Goal: Communication & Community: Answer question/provide support

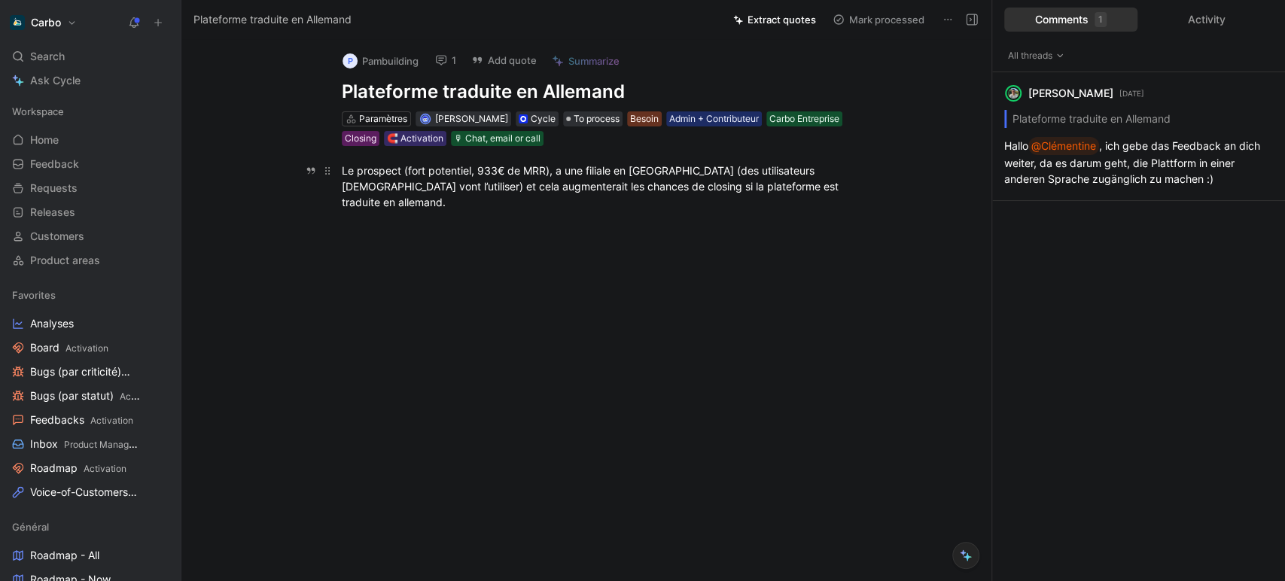
click at [562, 173] on div "Le prospect (fort potentiel, 933€ de MRR), a une filiale en [GEOGRAPHIC_DATA] (…" at bounding box center [602, 186] width 521 height 47
click at [941, 126] on div "P Pambuilding 1 Add quote Summarize Plateforme traduite en Allemand Paramètres …" at bounding box center [586, 310] width 810 height 542
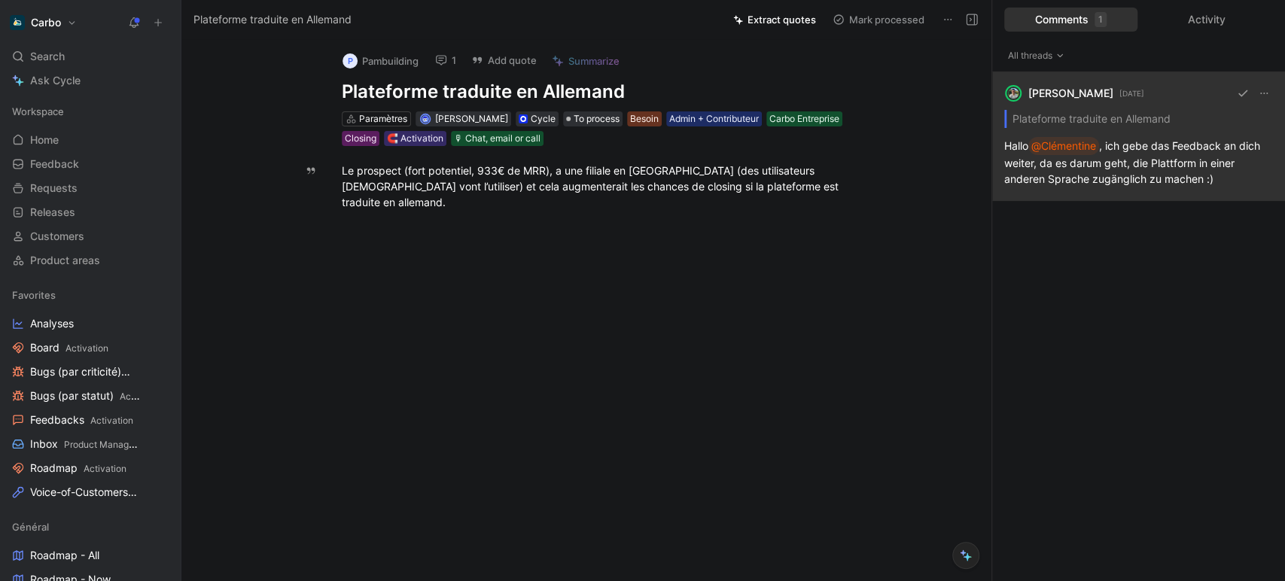
click at [1160, 188] on div "[PERSON_NAME] [DATE] Plateforme traduite en Allemand [PERSON_NAME] @Clémentine …" at bounding box center [1138, 136] width 293 height 129
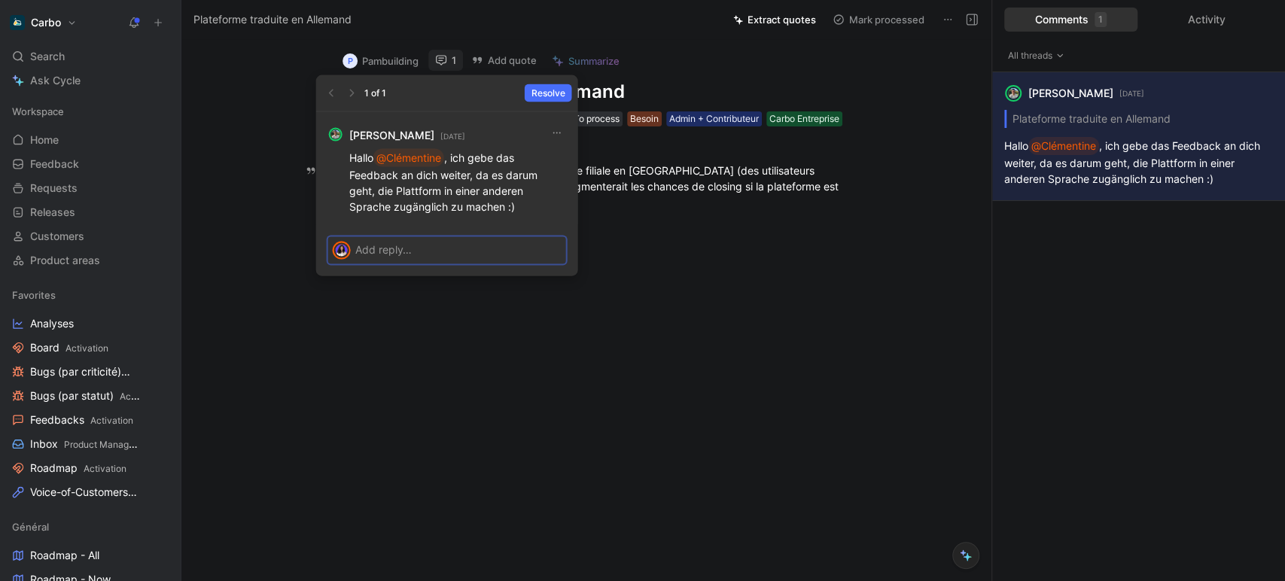
click at [430, 248] on p at bounding box center [458, 250] width 206 height 16
click at [482, 180] on p "Hallo @Clémentine , ich gebe das Feedback an dich weiter, da es darum geht, die…" at bounding box center [457, 181] width 217 height 65
copy p "Hallo @Clémentine , ich gebe das Feedback an dich weiter, da es darum geht, die…"
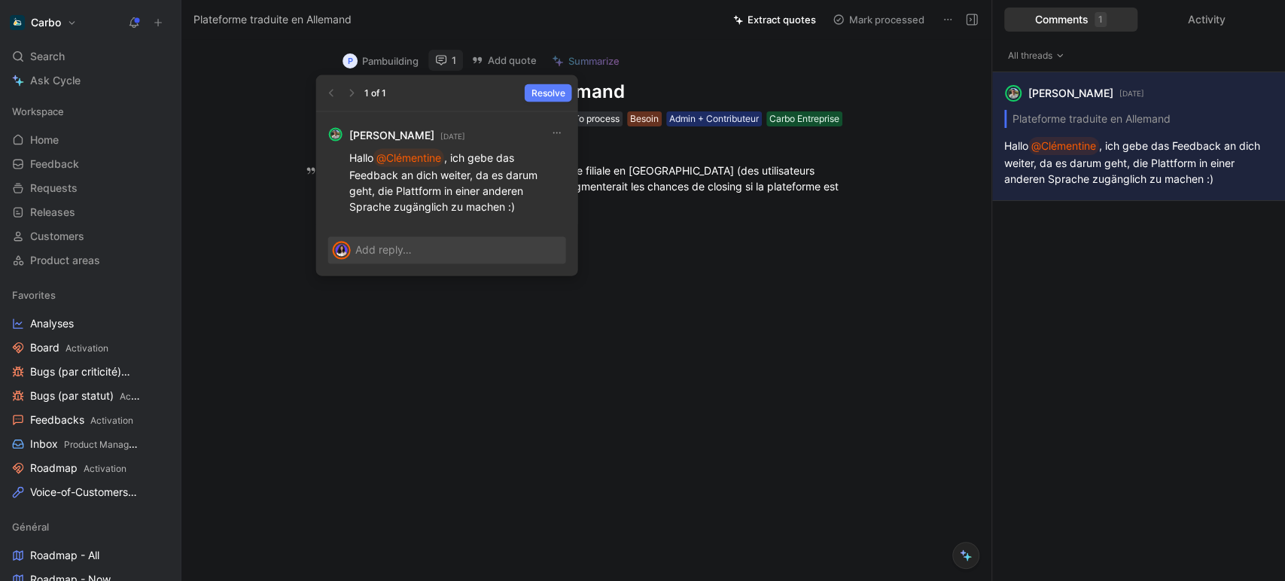
click at [546, 93] on span "Resolve" at bounding box center [548, 93] width 34 height 15
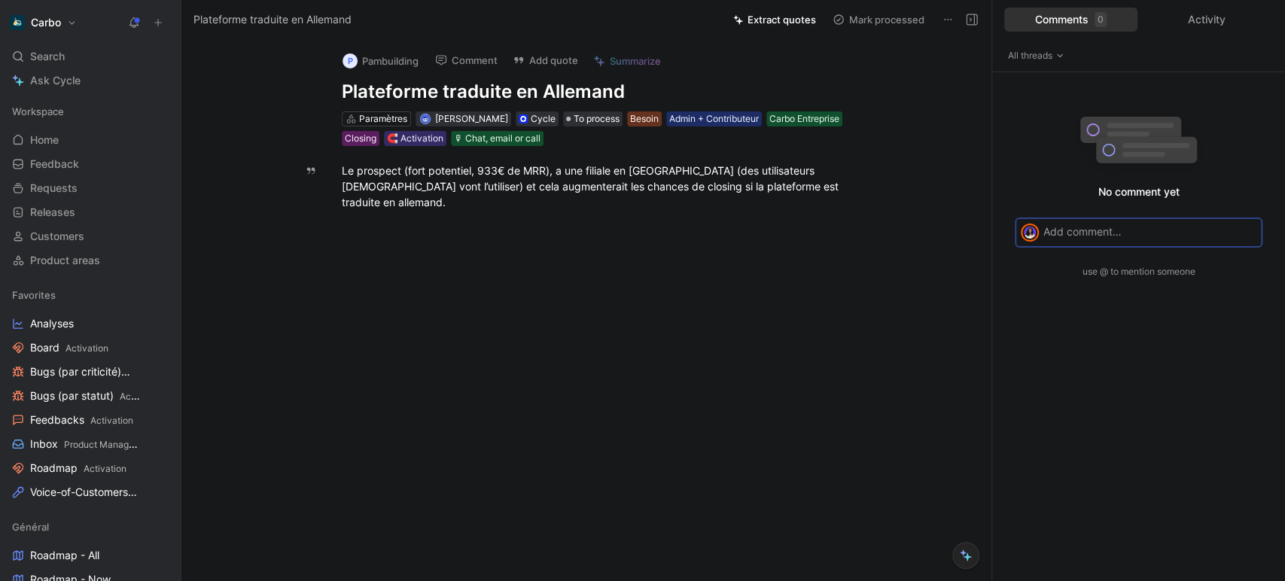
click at [666, 179] on div "Le prospect (fort potentiel, 933€ de MRR), a une filiale en [GEOGRAPHIC_DATA] (…" at bounding box center [602, 186] width 521 height 47
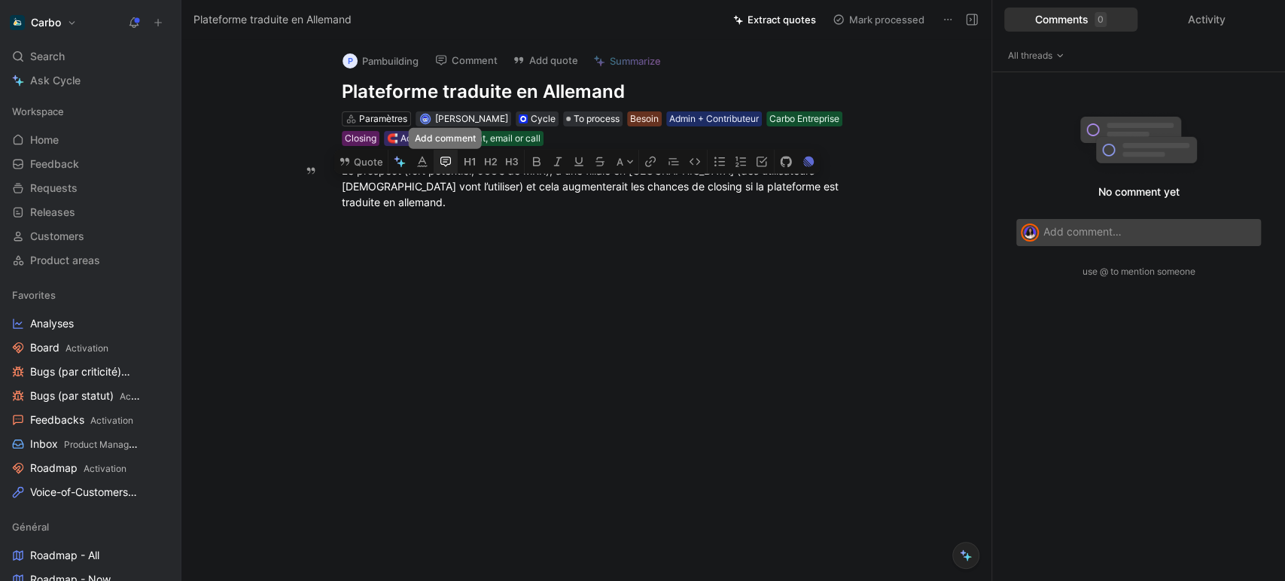
click at [445, 155] on icon "button" at bounding box center [445, 161] width 12 height 12
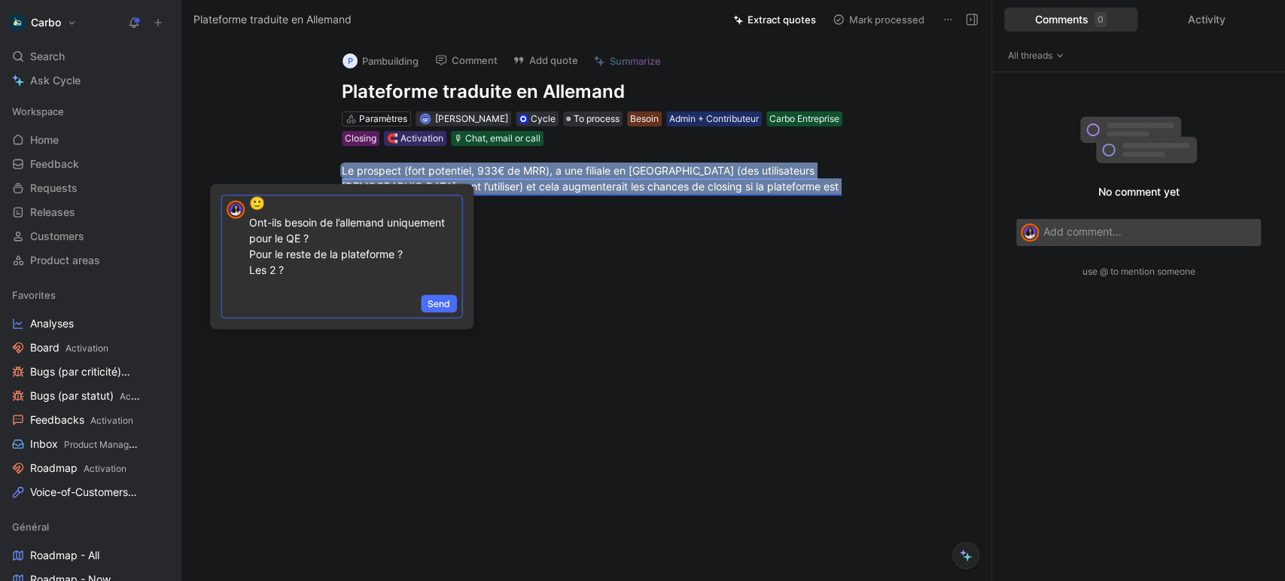
scroll to position [40, 0]
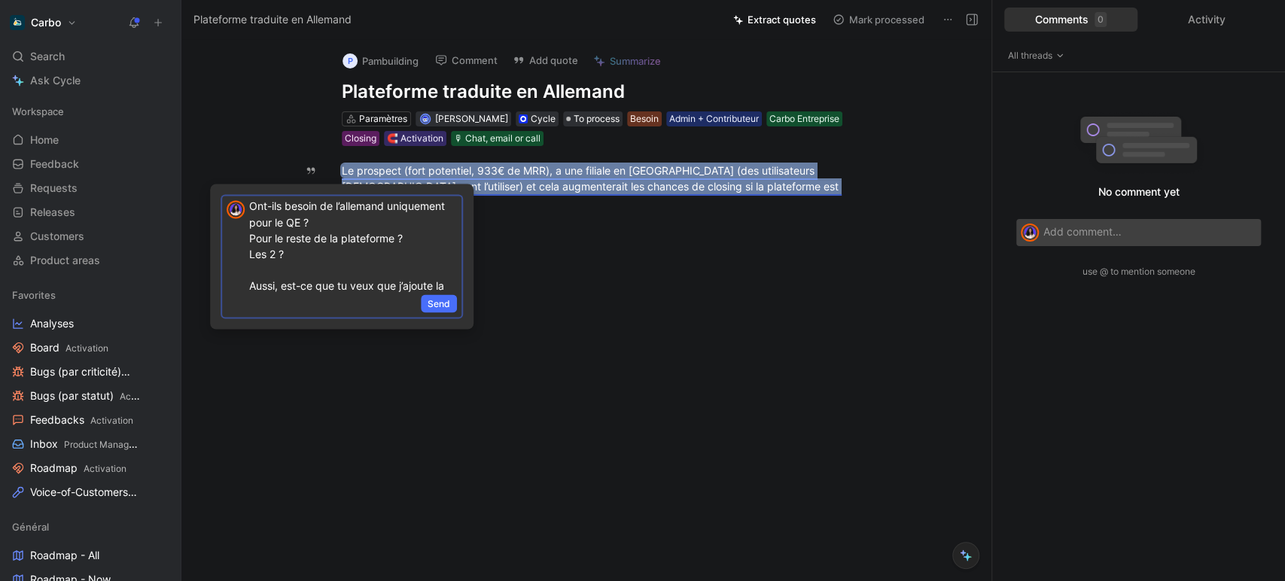
drag, startPoint x: 442, startPoint y: 275, endPoint x: 257, endPoint y: 260, distance: 186.4
click at [257, 260] on p "@[PERSON_NAME] c’est déjà possible 🙂 Ont-ils besoin de l’allemand uniquement po…" at bounding box center [353, 234] width 208 height 148
drag, startPoint x: 253, startPoint y: 266, endPoint x: 432, endPoint y: 281, distance: 179.8
click at [432, 281] on p "@[PERSON_NAME] c’est déjà possible 🙂 Ont-ils besoin de l’allemand uniquement po…" at bounding box center [353, 232] width 208 height 148
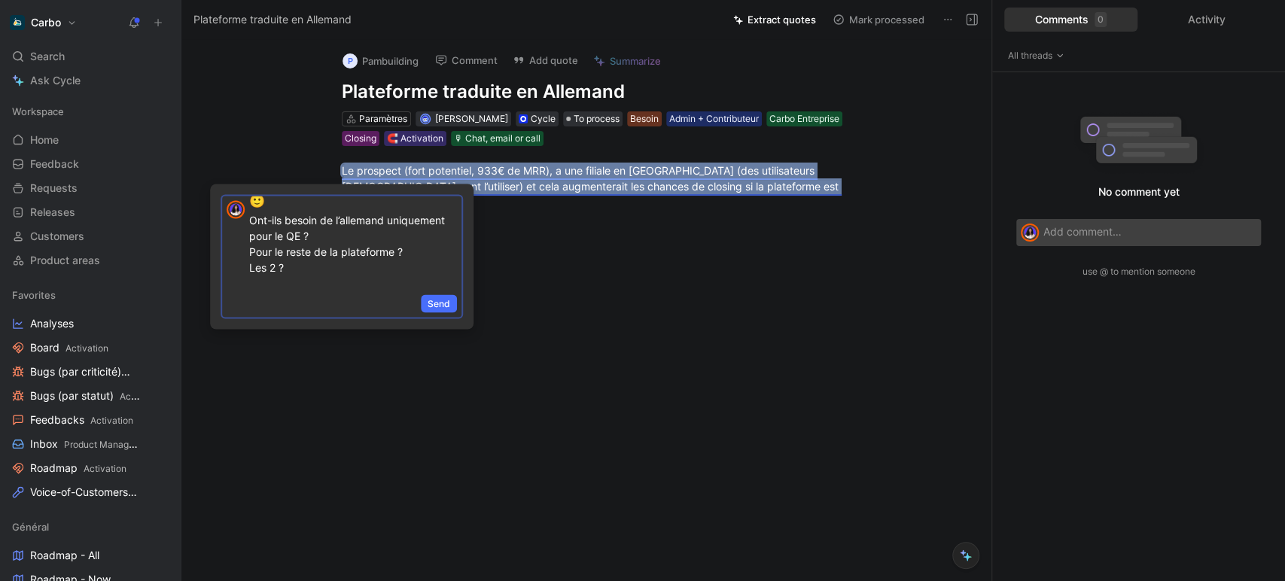
scroll to position [0, 0]
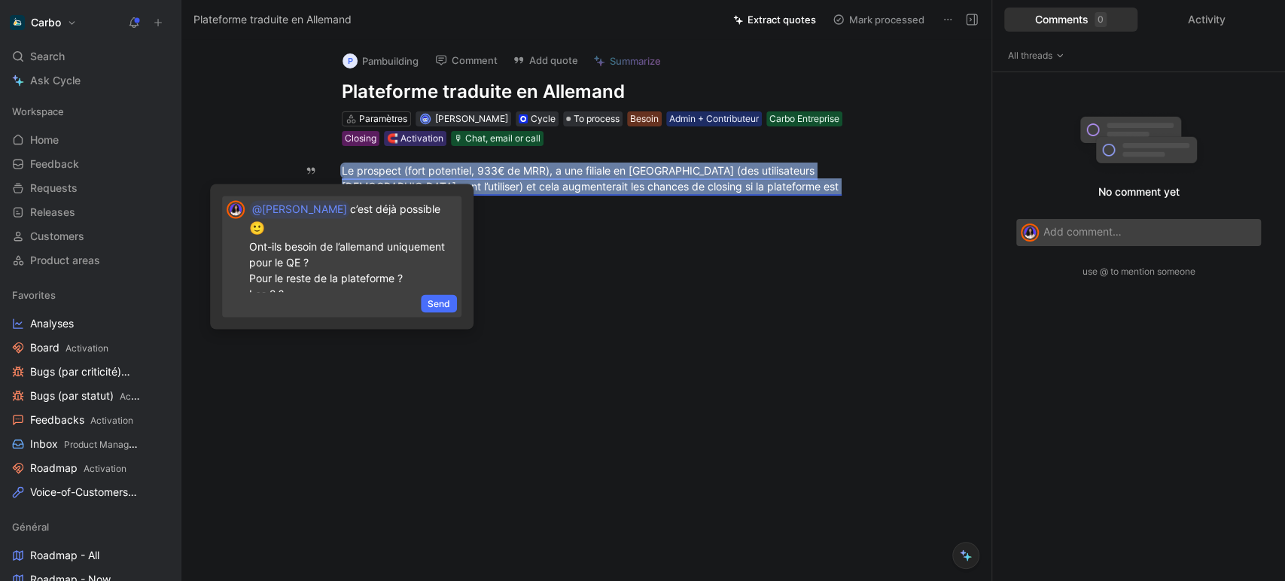
click at [303, 299] on div "Send" at bounding box center [341, 304] width 239 height 25
click at [290, 270] on p "@[PERSON_NAME] c’est déjà possible 🙂 Ont-ils besoin de l’allemand uniquement po…" at bounding box center [353, 266] width 208 height 132
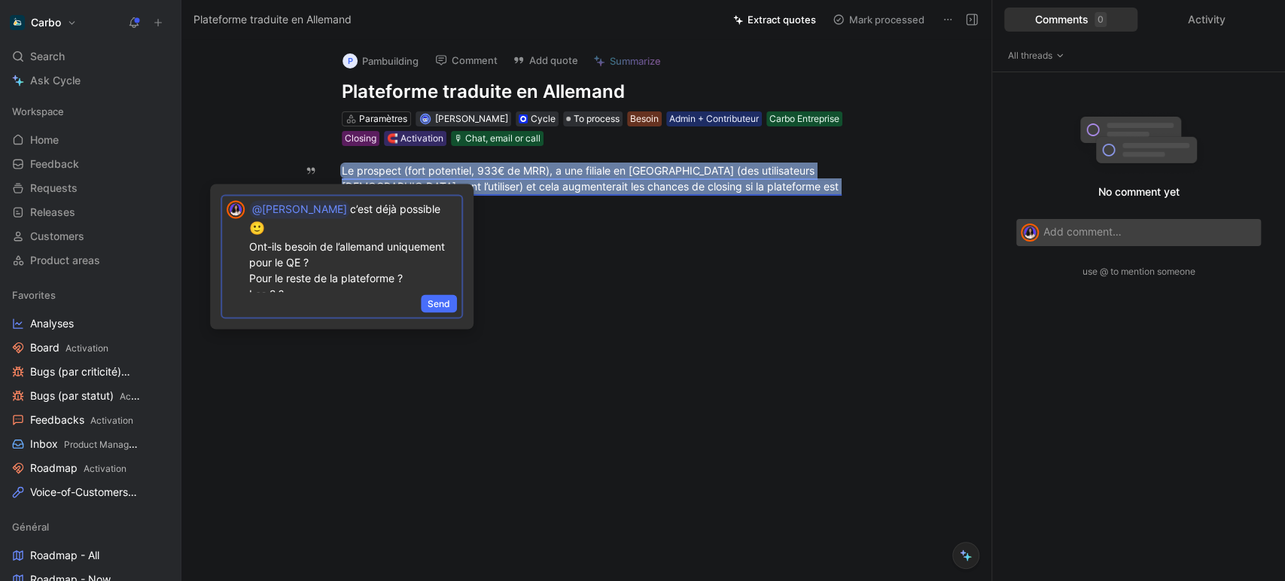
drag, startPoint x: 322, startPoint y: 266, endPoint x: 249, endPoint y: 230, distance: 81.4
click at [249, 230] on p "@[PERSON_NAME] c’est déjà possible 🙂 Ont-ils besoin de l’allemand uniquement po…" at bounding box center [353, 266] width 208 height 132
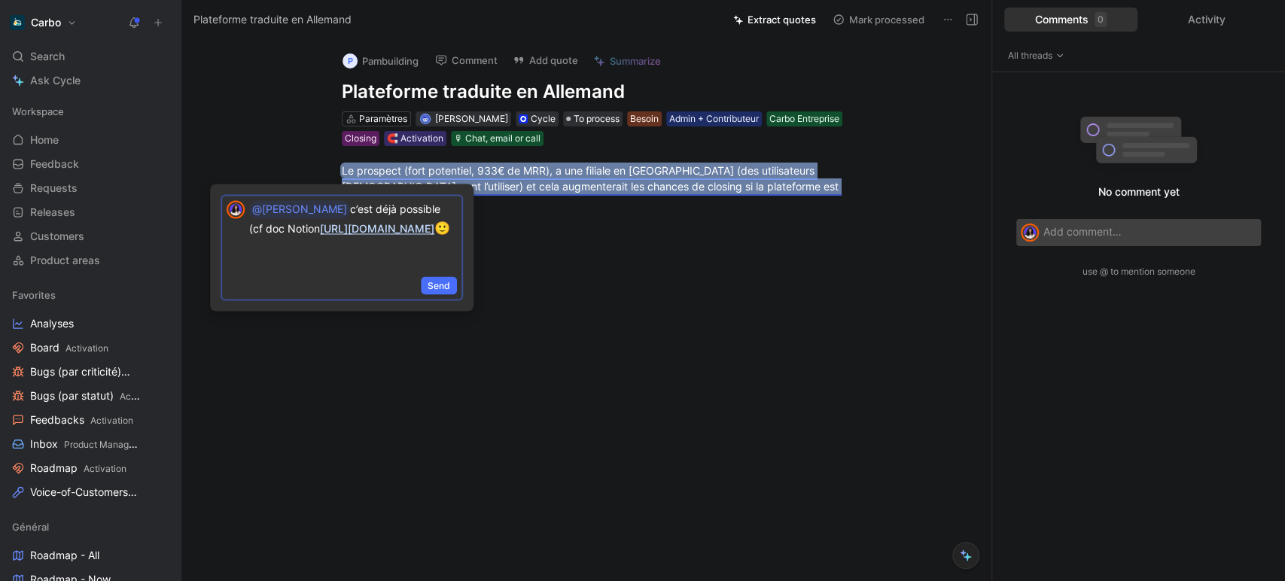
scroll to position [26, 0]
click at [364, 269] on p "@[PERSON_NAME] c’est déjà possible (cf doc Notion [URL][DOMAIN_NAME] ) 🙂" at bounding box center [353, 234] width 208 height 69
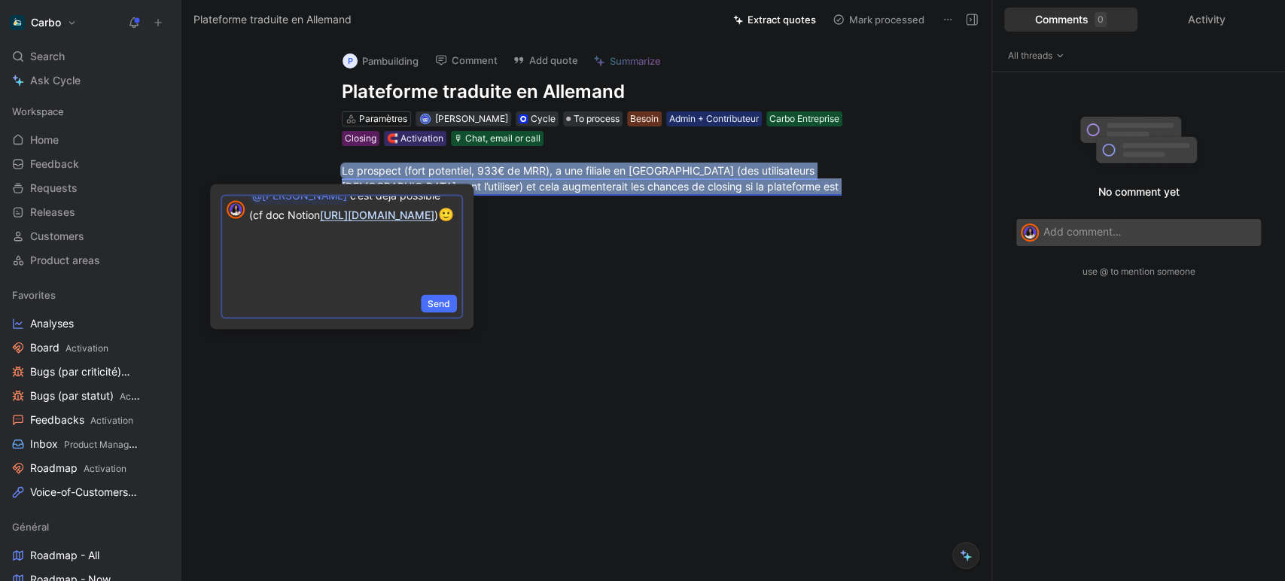
scroll to position [0, 0]
click at [330, 224] on p "@[PERSON_NAME] c’est déjà possible (cf doc Notion [URL][DOMAIN_NAME] ) 🙂" at bounding box center [353, 250] width 208 height 101
drag, startPoint x: 393, startPoint y: 224, endPoint x: 398, endPoint y: 211, distance: 14.5
click at [398, 211] on p "@[PERSON_NAME] c’est déjà possible (cf doc Notion [URL][DOMAIN_NAME] ) 🙂" at bounding box center [353, 250] width 208 height 101
click at [398, 211] on p "@[PERSON_NAME] c’est déjà possible [URL][DOMAIN_NAME] ) 🙂" at bounding box center [353, 250] width 208 height 101
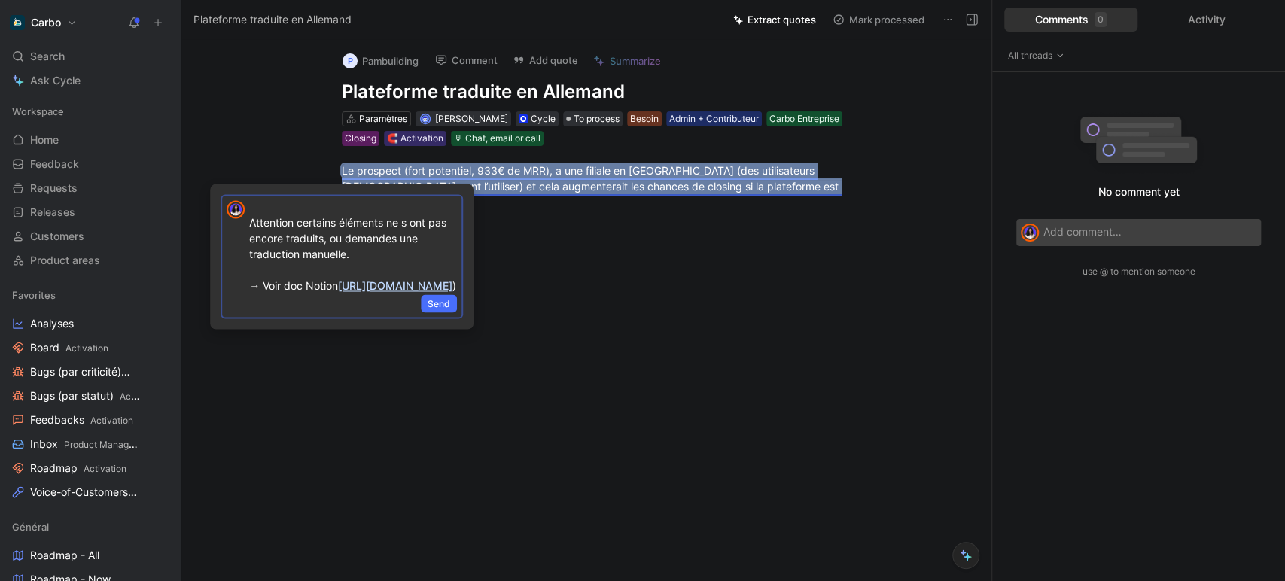
scroll to position [172, 0]
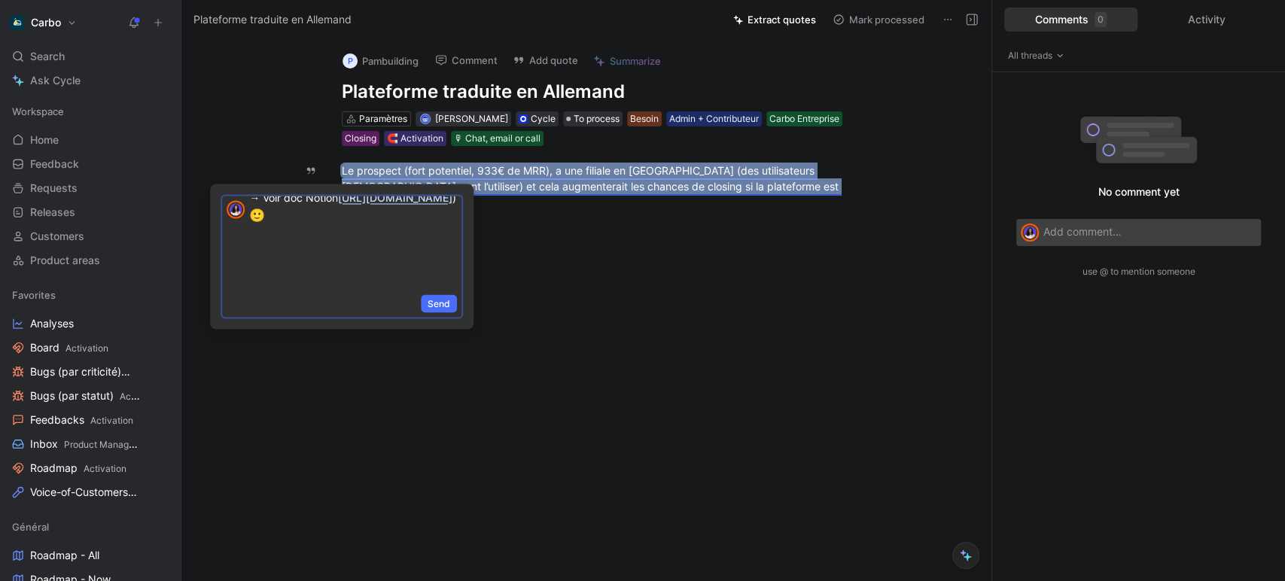
click at [363, 260] on p "@[PERSON_NAME] c’est déjà possible 🙂 Attention certains éléments ne s ont pas e…" at bounding box center [353, 180] width 208 height 214
click at [362, 211] on p "@[PERSON_NAME] c’est déjà possible 🙂 Attention certains éléments ne s ont pas e…" at bounding box center [353, 180] width 208 height 214
click at [367, 272] on p "@[PERSON_NAME] c’est déjà possible 🙂 Attention certains éléments ne s ont pas e…" at bounding box center [353, 190] width 208 height 196
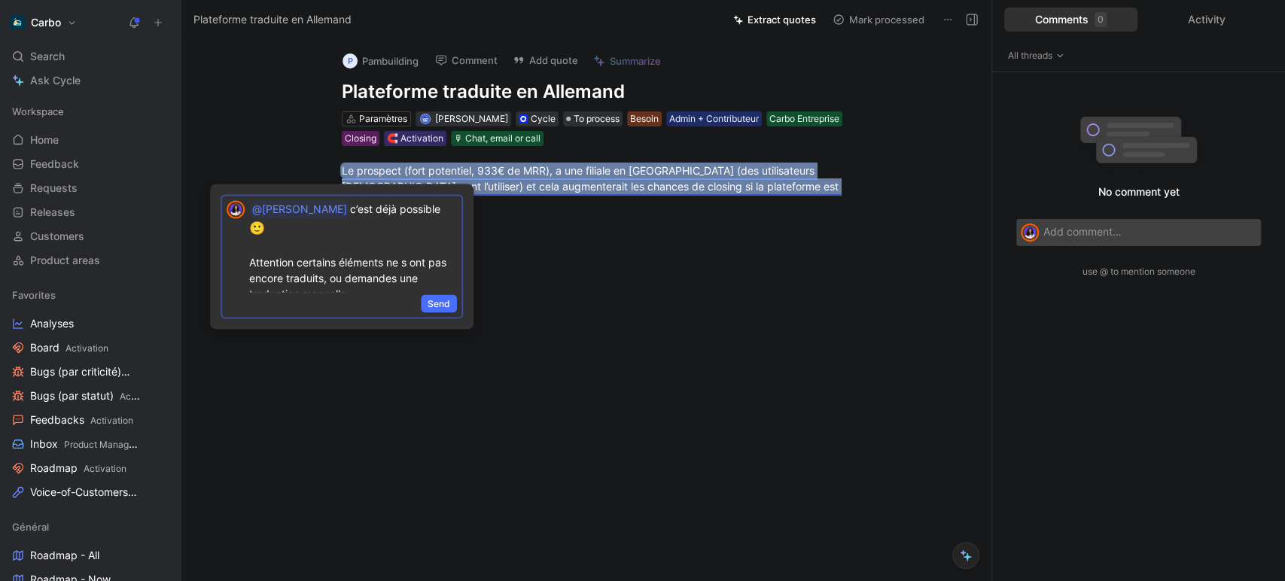
scroll to position [0, 0]
click at [361, 270] on p "@[PERSON_NAME] c’est déjà possible 🙂 Attention certains éléments ne s ont pas e…" at bounding box center [353, 274] width 208 height 148
click at [324, 222] on p "@[PERSON_NAME] c’est déjà possible 🙂 Attention certains éléments ne s ont pas e…" at bounding box center [353, 274] width 208 height 148
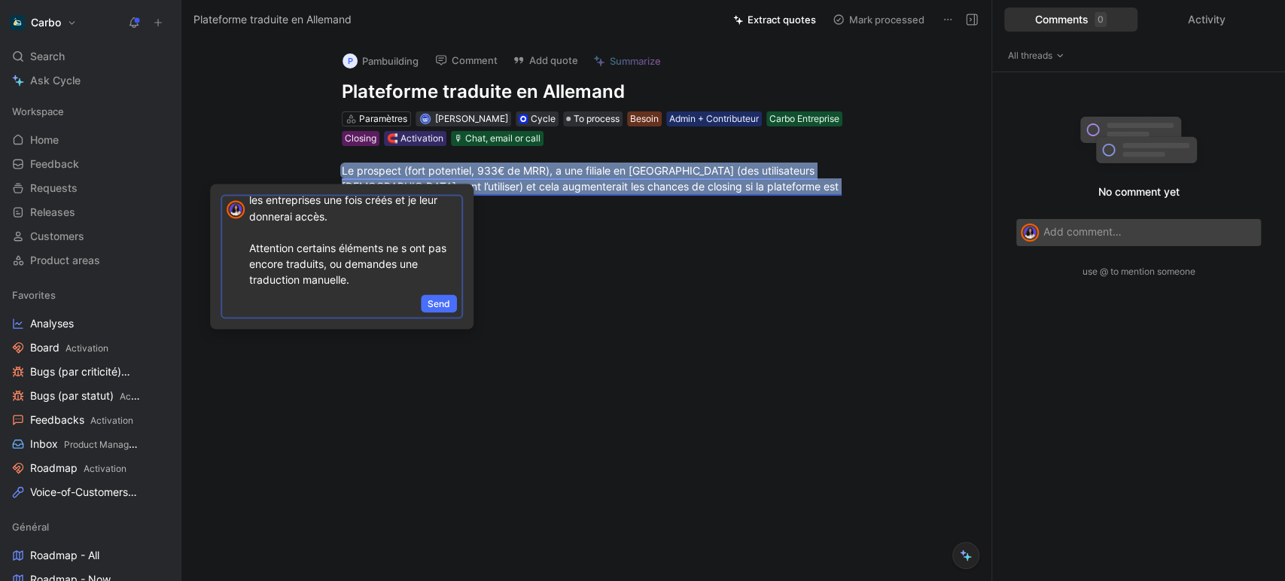
scroll to position [67, 0]
click at [373, 257] on p "@[PERSON_NAME] c’est déjà possible 🙂 Il faudra juste que le Success m’indique l…" at bounding box center [353, 231] width 208 height 196
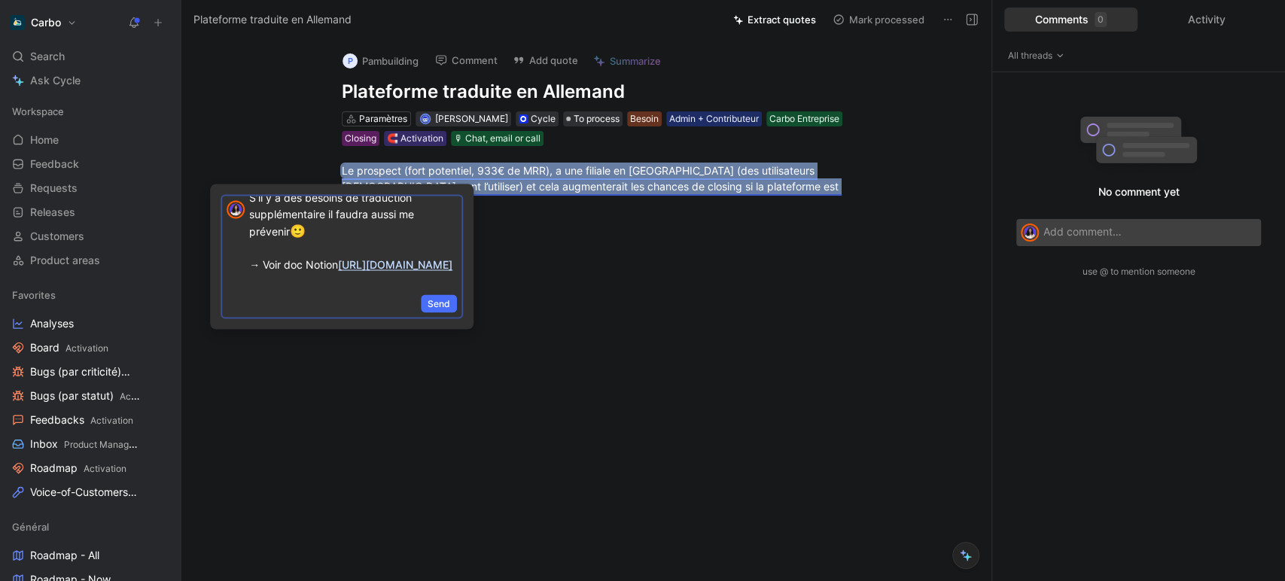
scroll to position [235, 0]
click at [436, 300] on span "Send" at bounding box center [438, 303] width 23 height 15
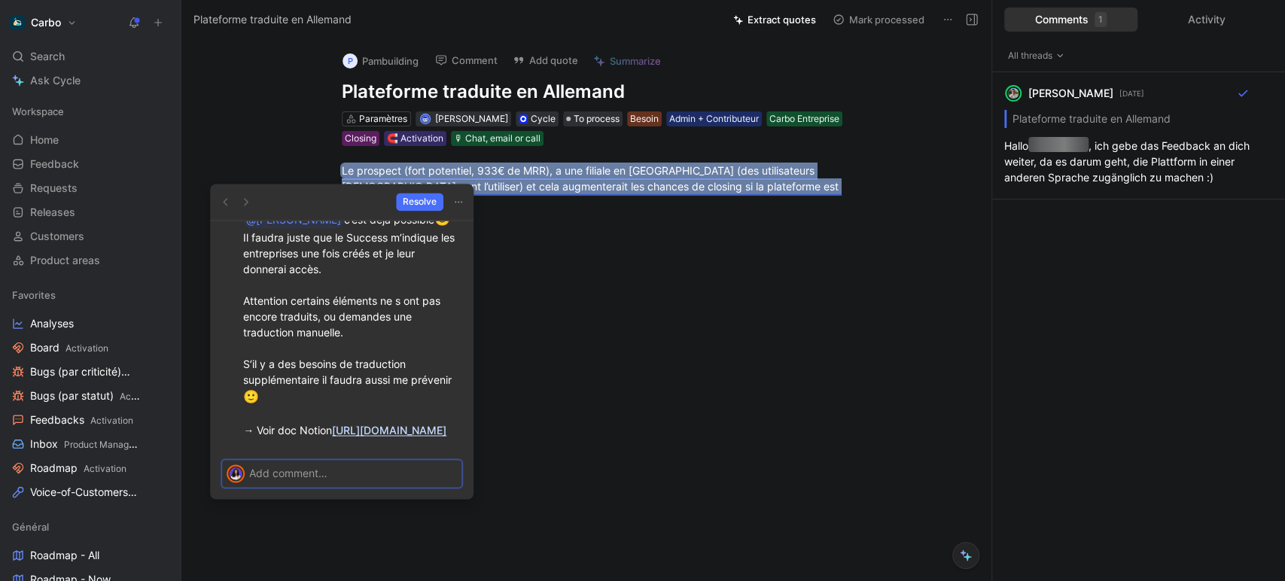
scroll to position [0, 0]
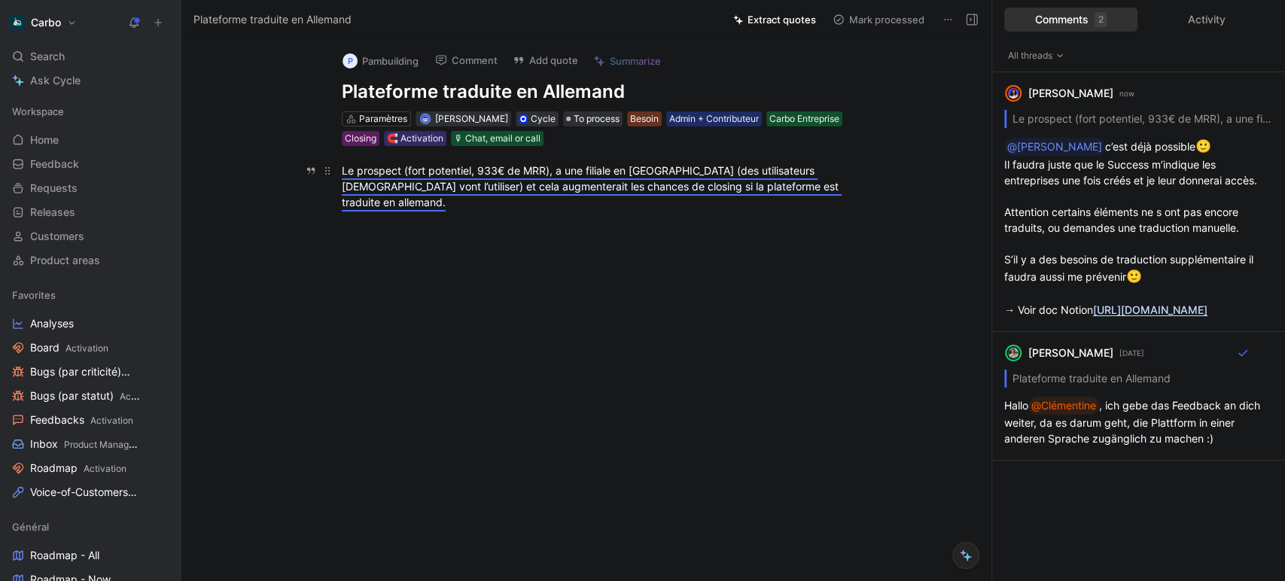
click at [870, 188] on p "Le prospect (fort potentiel, 933€ de MRR), a une filiale en [GEOGRAPHIC_DATA] (…" at bounding box center [602, 186] width 578 height 56
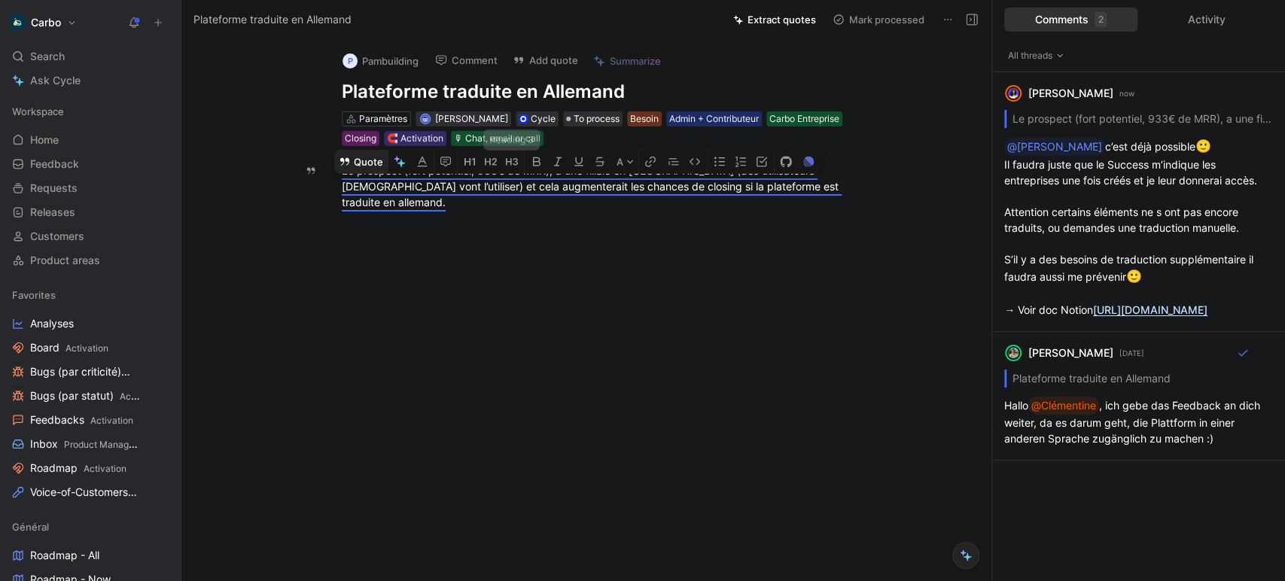
click at [366, 149] on button "Quote" at bounding box center [360, 161] width 53 height 24
click at [828, 193] on div "Le prospect (fort potentiel, 933€ de MRR), a une filiale en [GEOGRAPHIC_DATA] (…" at bounding box center [602, 186] width 521 height 47
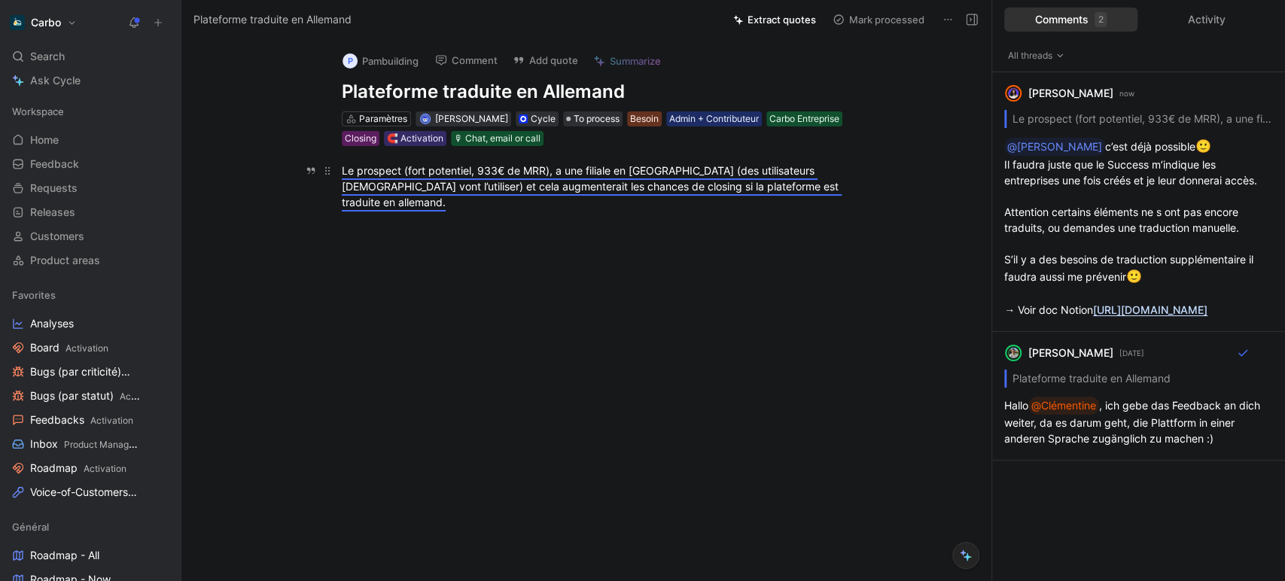
click at [828, 193] on div "Le prospect (fort potentiel, 933€ de MRR), a une filiale en [GEOGRAPHIC_DATA] (…" at bounding box center [602, 186] width 521 height 47
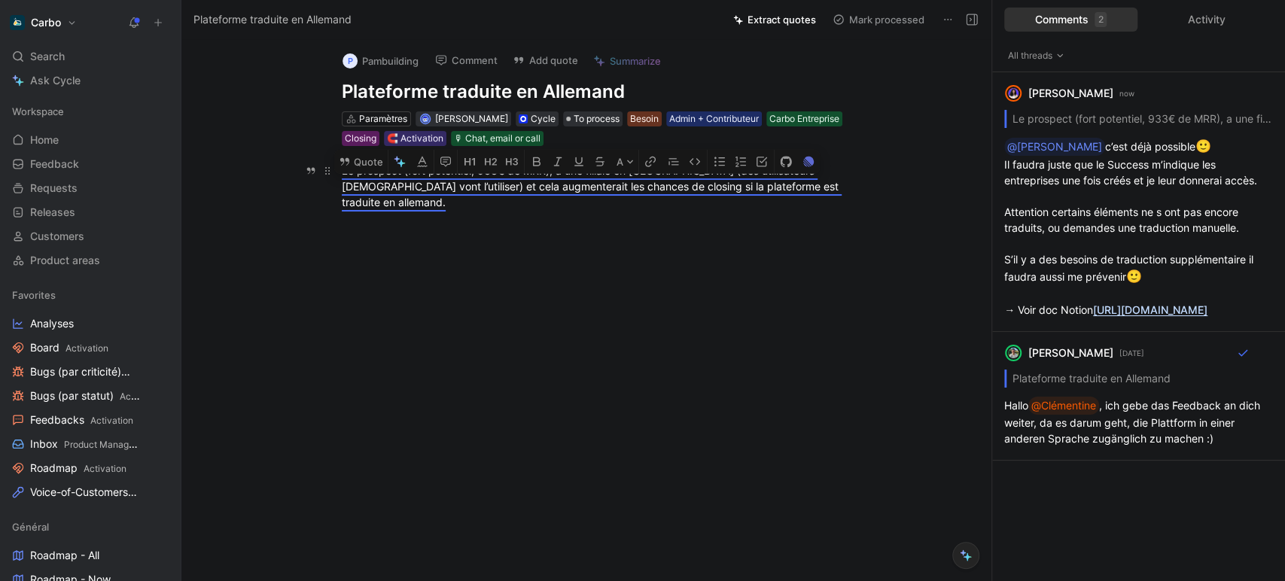
click at [847, 189] on div "Le prospect (fort potentiel, 933€ de MRR), a une filiale en [GEOGRAPHIC_DATA] (…" at bounding box center [602, 186] width 521 height 47
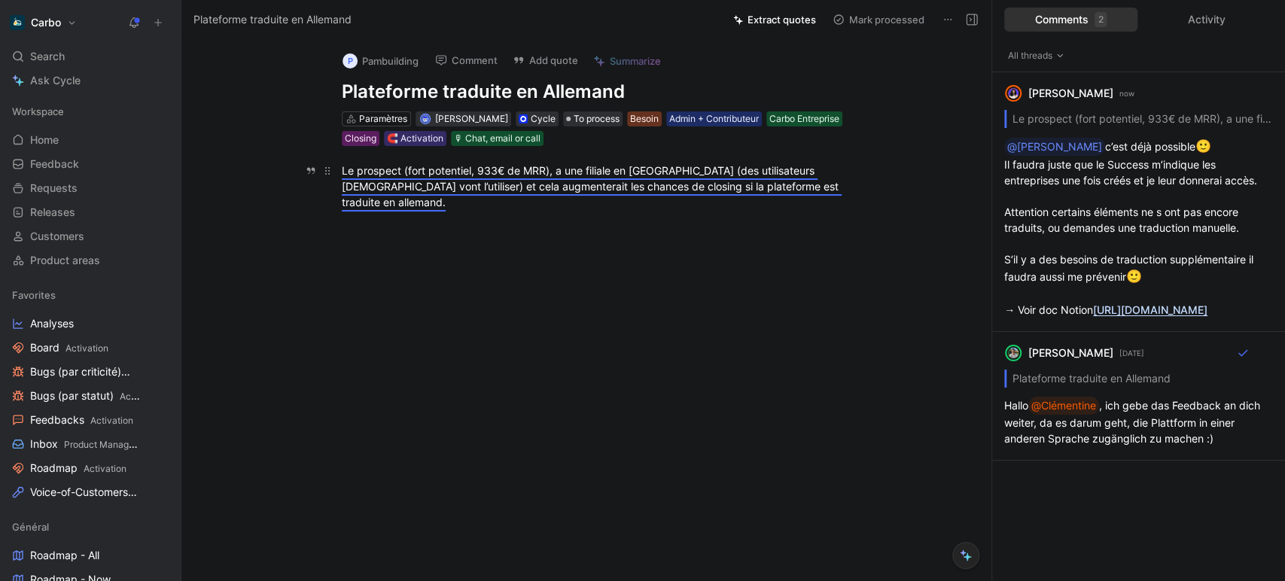
drag, startPoint x: 860, startPoint y: 193, endPoint x: 323, endPoint y: 160, distance: 538.3
click at [323, 160] on p "Le prospect (fort potentiel, 933€ de MRR), a une filiale en [GEOGRAPHIC_DATA] (…" at bounding box center [602, 186] width 578 height 56
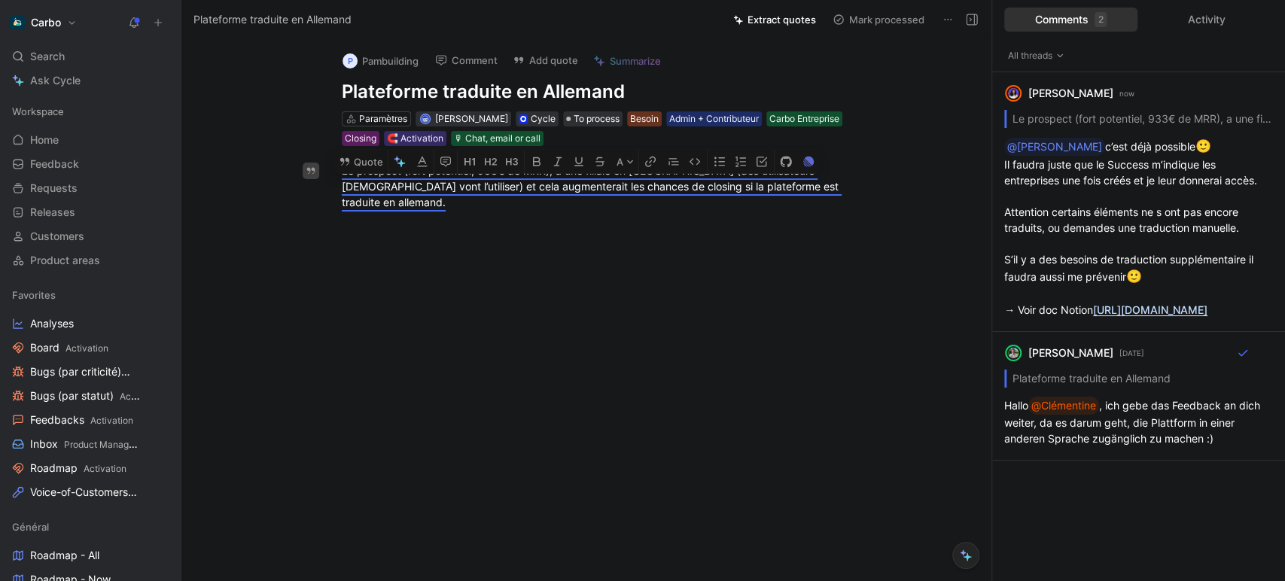
click at [310, 169] on icon "button" at bounding box center [311, 171] width 8 height 7
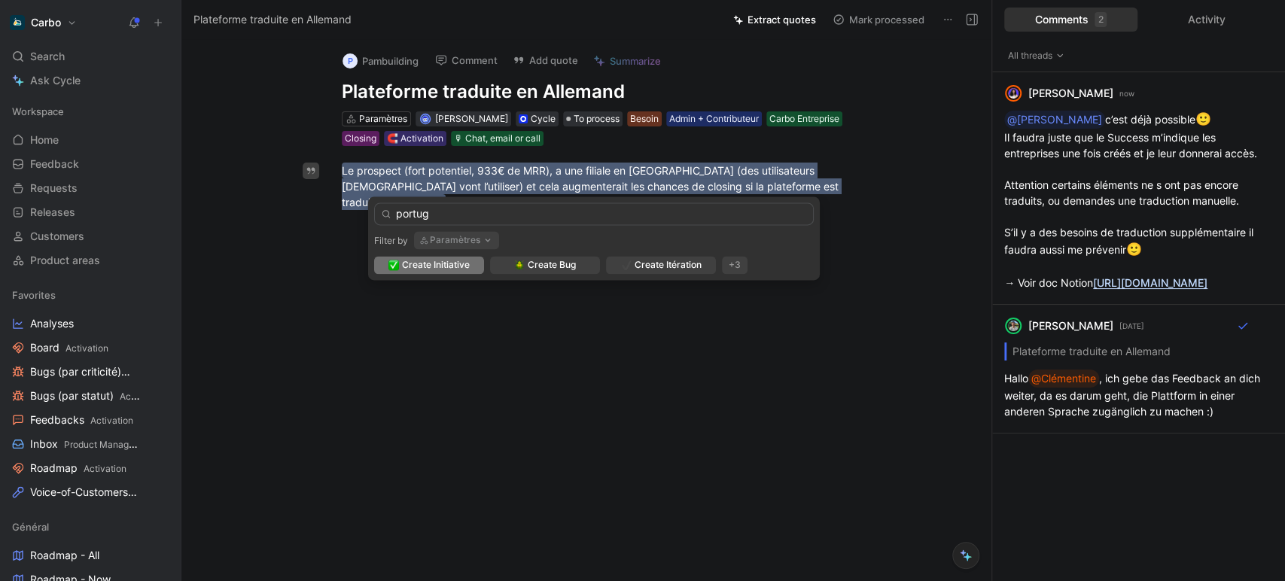
type input "portug"
click at [464, 234] on button "Paramètres" at bounding box center [456, 240] width 85 height 18
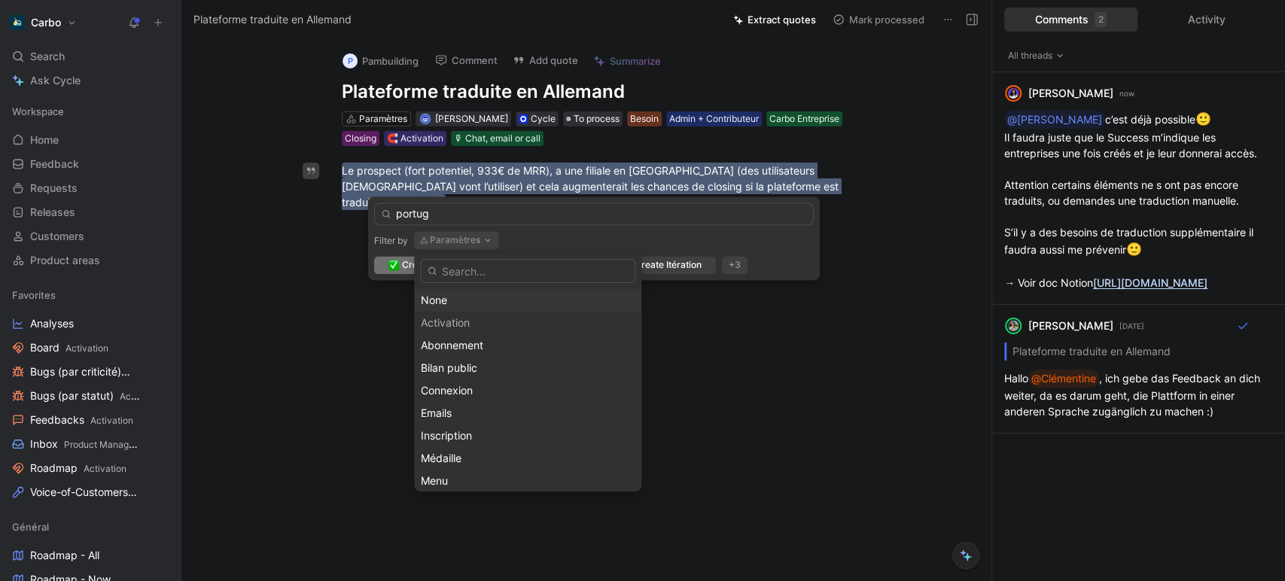
click at [474, 293] on div "None" at bounding box center [528, 300] width 214 height 18
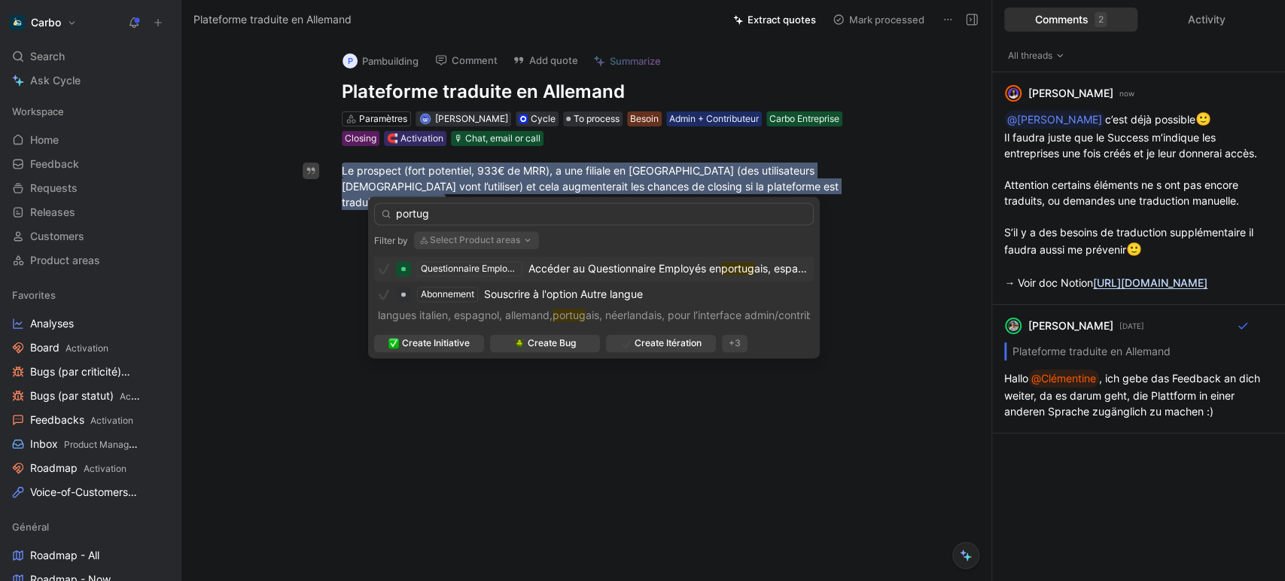
click at [623, 272] on span "Accéder au Questionnaire Employés en" at bounding box center [624, 268] width 193 height 13
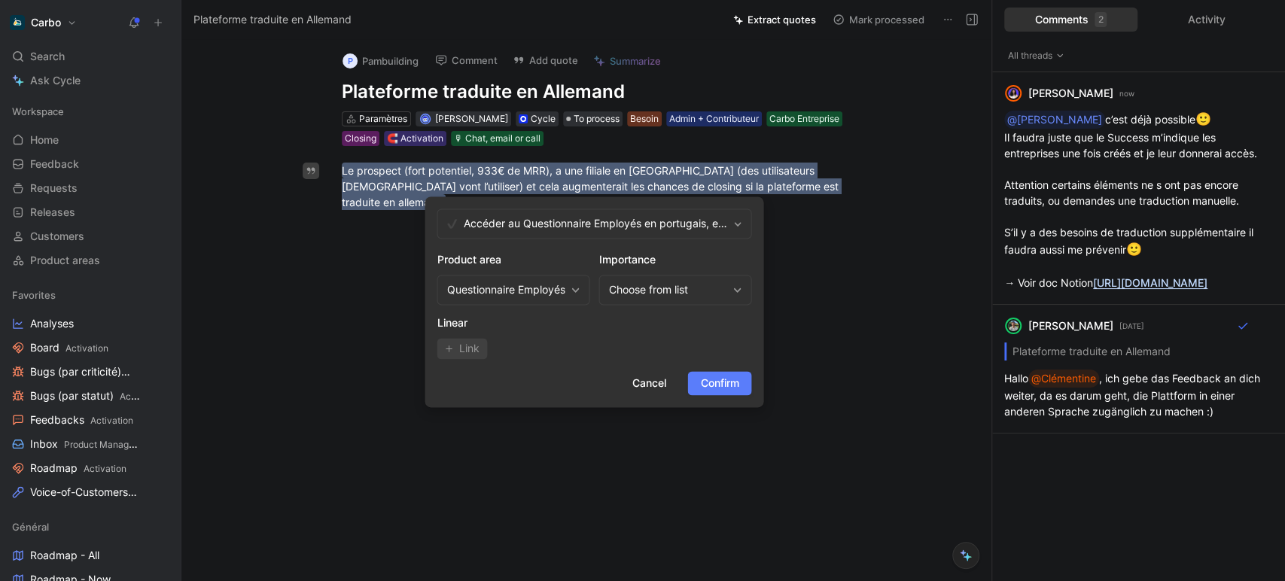
click at [717, 392] on button "Confirm" at bounding box center [719, 383] width 64 height 24
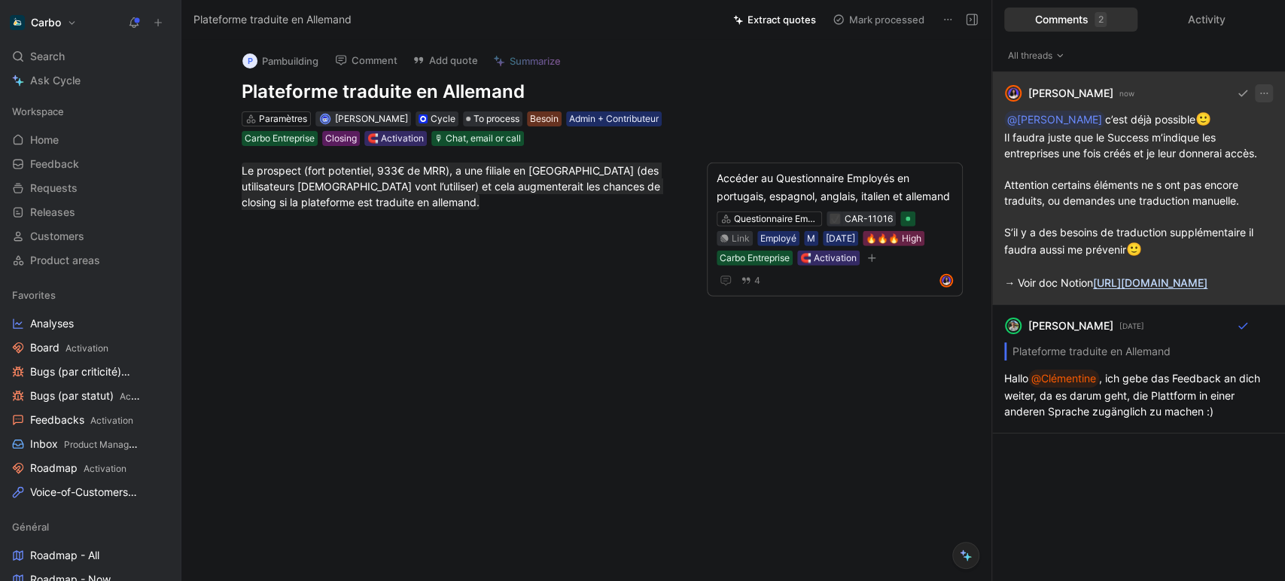
click at [1270, 91] on button "button" at bounding box center [1263, 93] width 18 height 18
click at [1206, 127] on span "Edit" at bounding box center [1204, 125] width 19 height 13
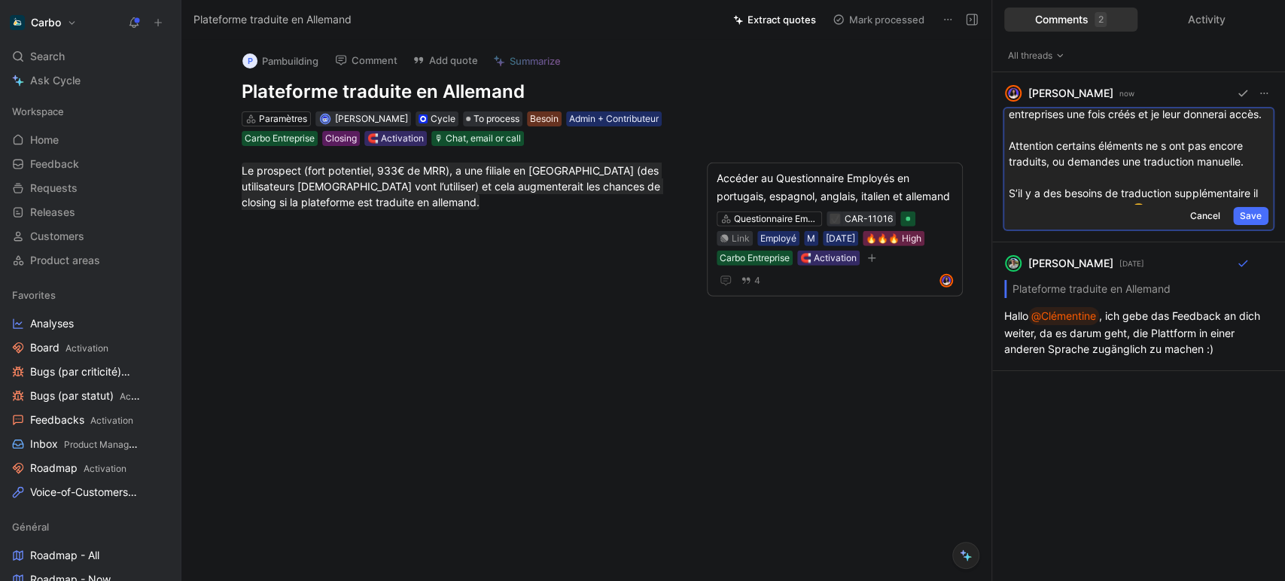
scroll to position [35, 0]
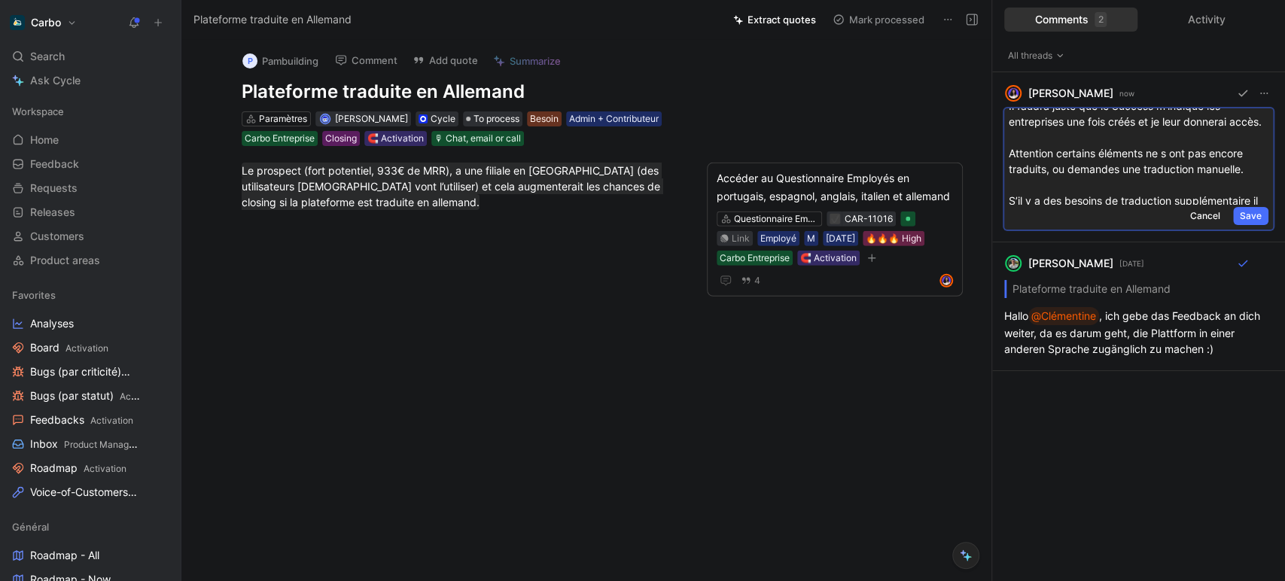
click at [1174, 169] on p "@[PERSON_NAME] c’est déjà possible 🙂 Il faudra juste que le Success m’indique l…" at bounding box center [1138, 168] width 260 height 181
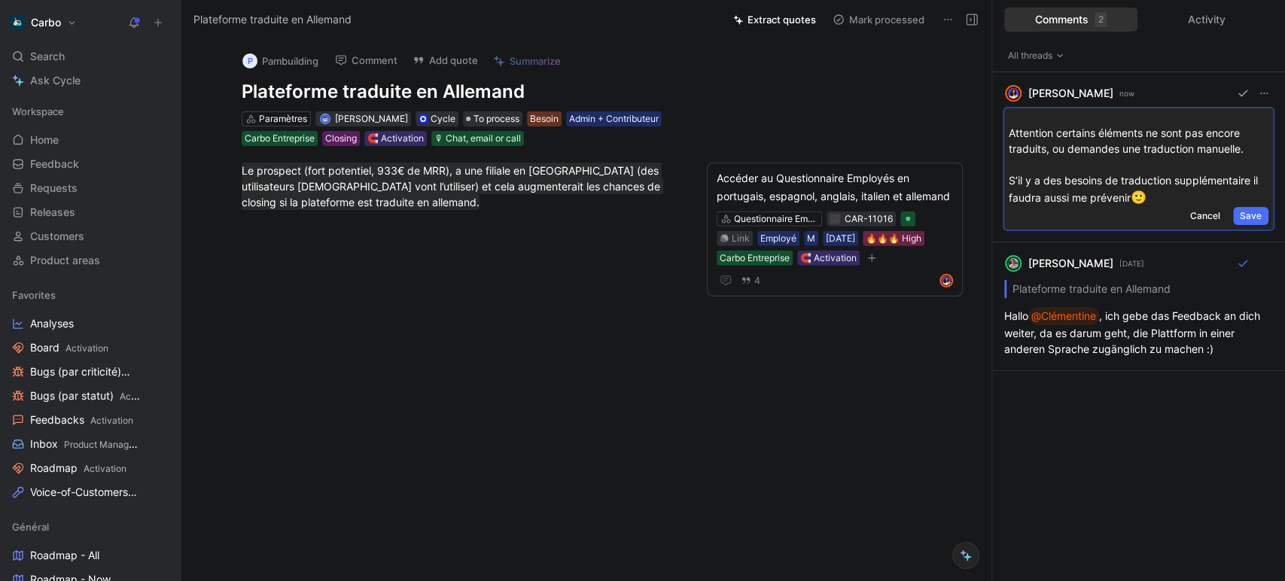
scroll to position [56, 0]
click at [1072, 179] on p "@[PERSON_NAME] c’est déjà possible 🙂 Il faudra juste que le Success m’indique l…" at bounding box center [1138, 147] width 260 height 181
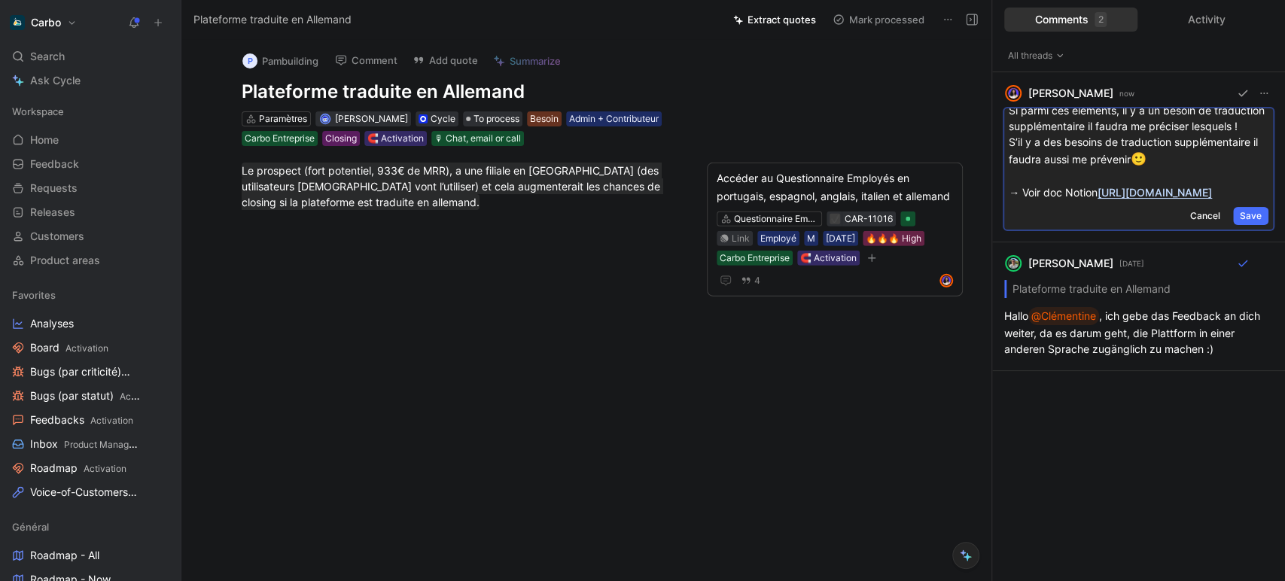
scroll to position [147, 0]
drag, startPoint x: 1179, startPoint y: 204, endPoint x: 1005, endPoint y: 134, distance: 187.4
click at [1005, 134] on div "@[PERSON_NAME] c’est déjà possible 🙂 Il faudra juste que le Success m’indique l…" at bounding box center [1138, 101] width 269 height 205
click at [1250, 216] on span "Save" at bounding box center [1250, 215] width 22 height 15
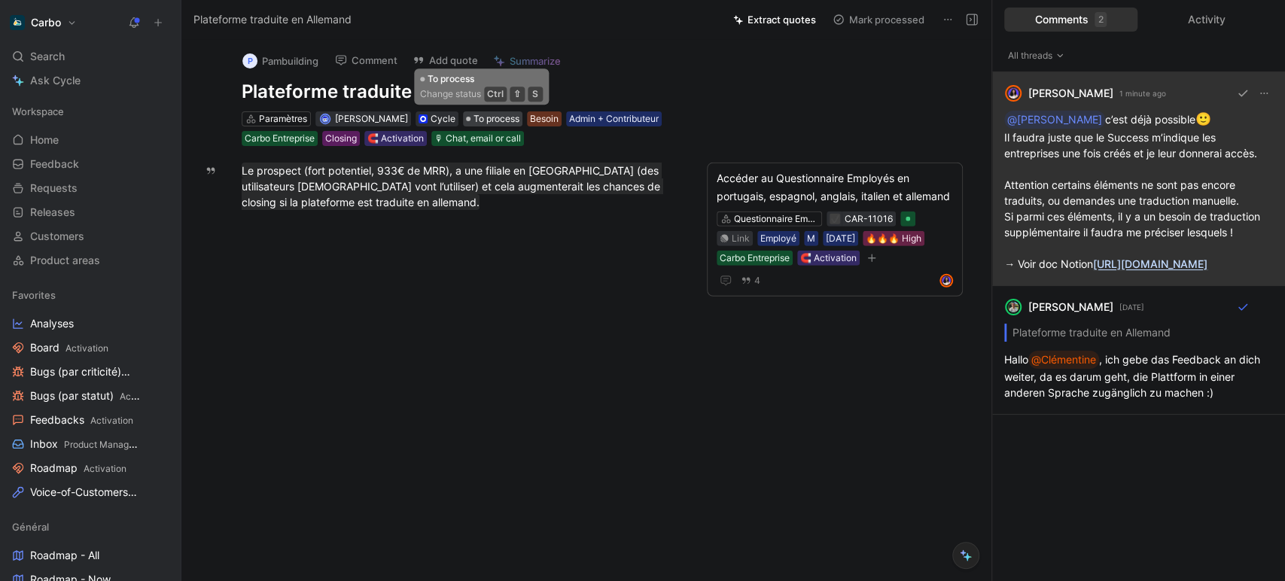
click at [494, 118] on span "To process" at bounding box center [496, 118] width 46 height 15
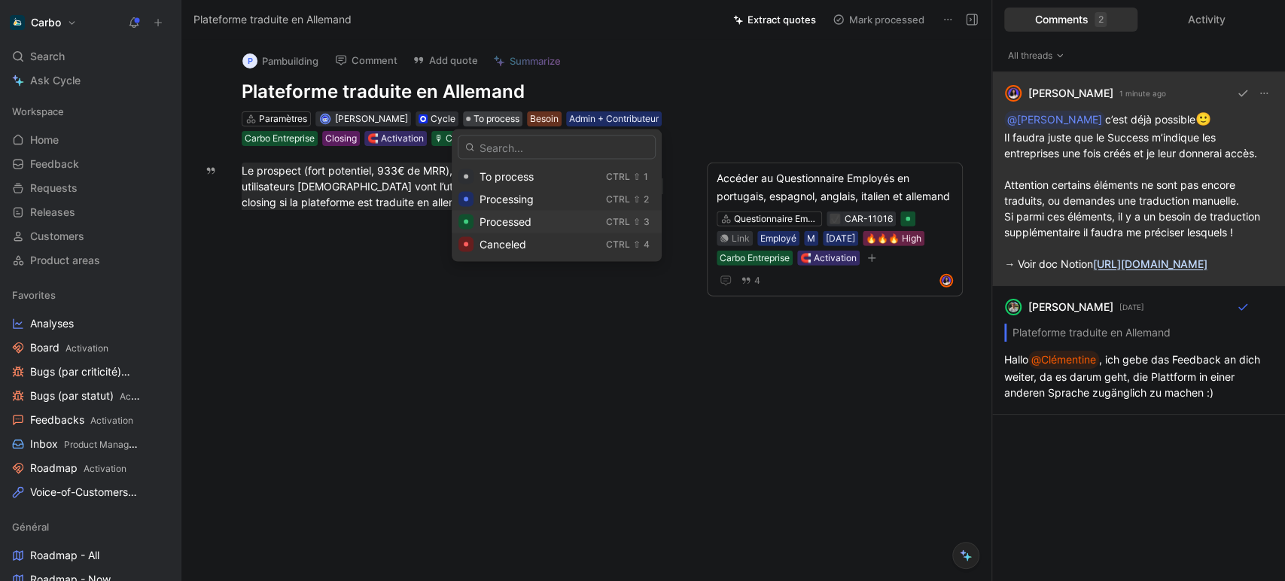
click at [550, 223] on div "Processed" at bounding box center [539, 222] width 120 height 18
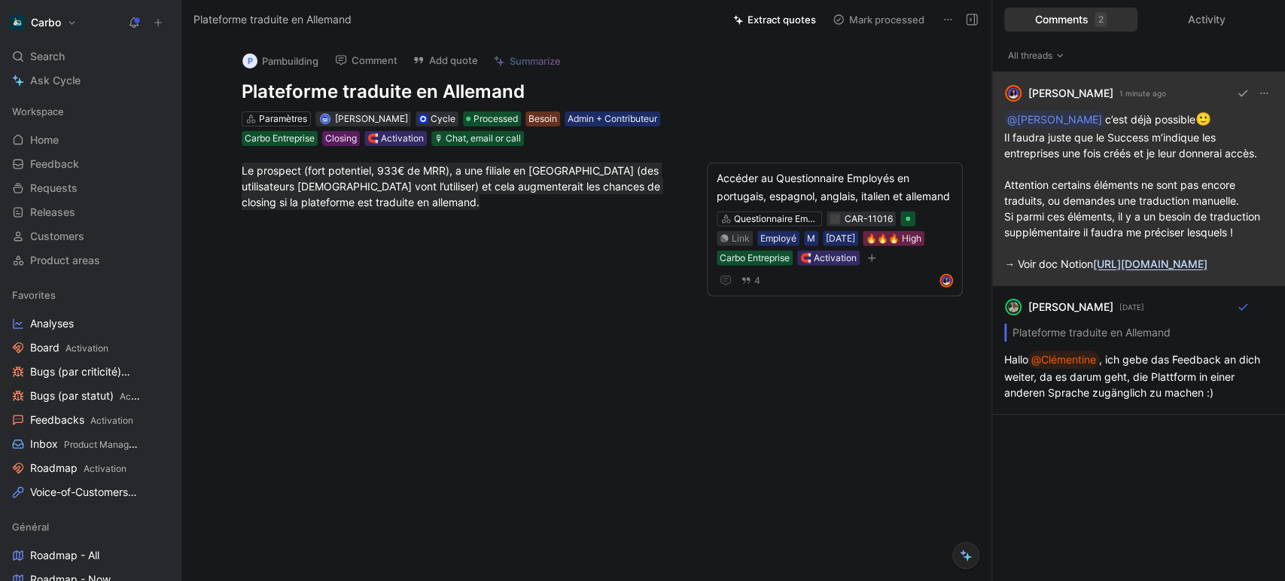
click at [1117, 155] on div "[PERSON_NAME] 1 minute ago @[PERSON_NAME] c’est déjà possible 🙂 Il faudra juste…" at bounding box center [1138, 179] width 293 height 214
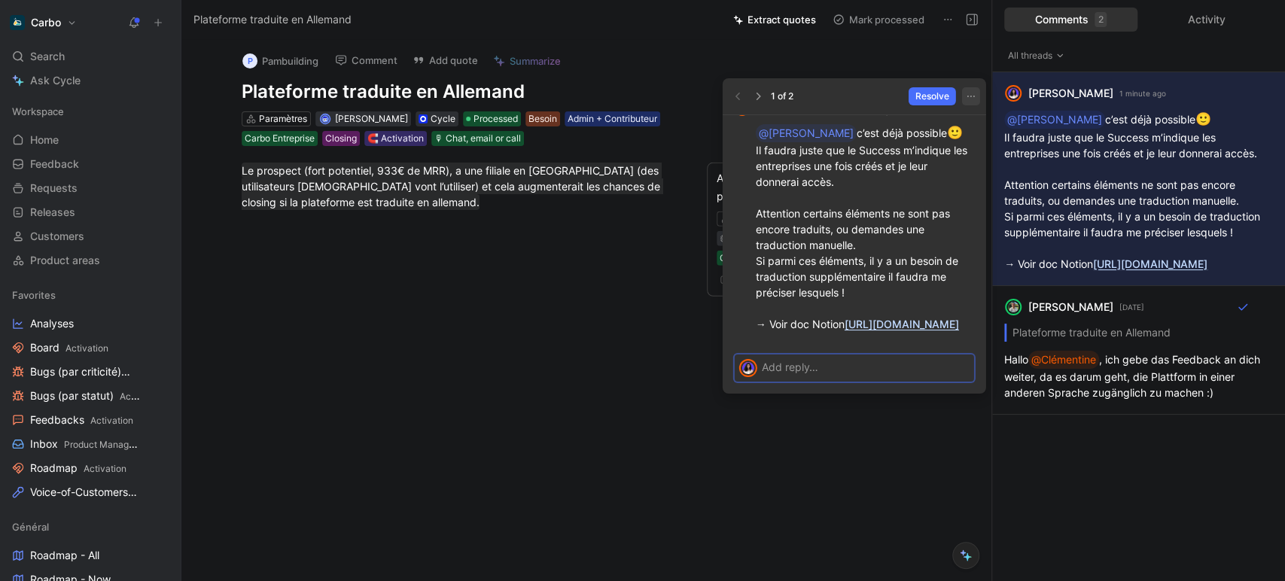
click at [975, 93] on icon "button" at bounding box center [971, 96] width 12 height 12
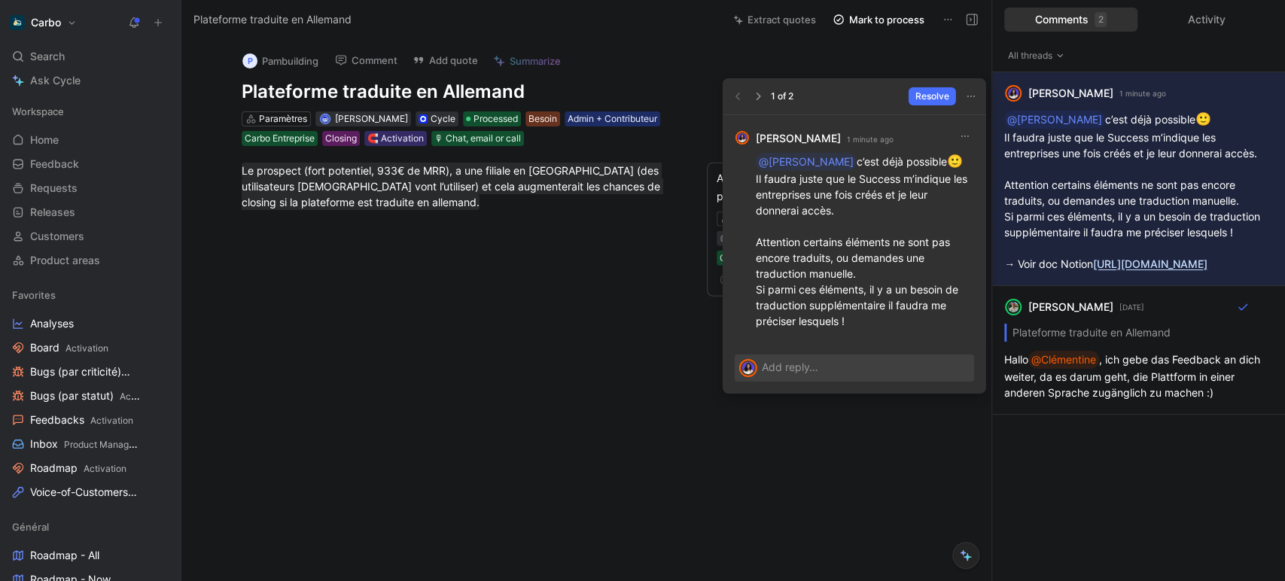
click at [851, 193] on p "@[PERSON_NAME] c’est déjà possible 🙂 Il faudra juste que le Success m’indique l…" at bounding box center [865, 256] width 218 height 209
click at [961, 137] on icon "button" at bounding box center [965, 136] width 12 height 12
click at [943, 166] on span "Edit" at bounding box center [938, 167] width 19 height 13
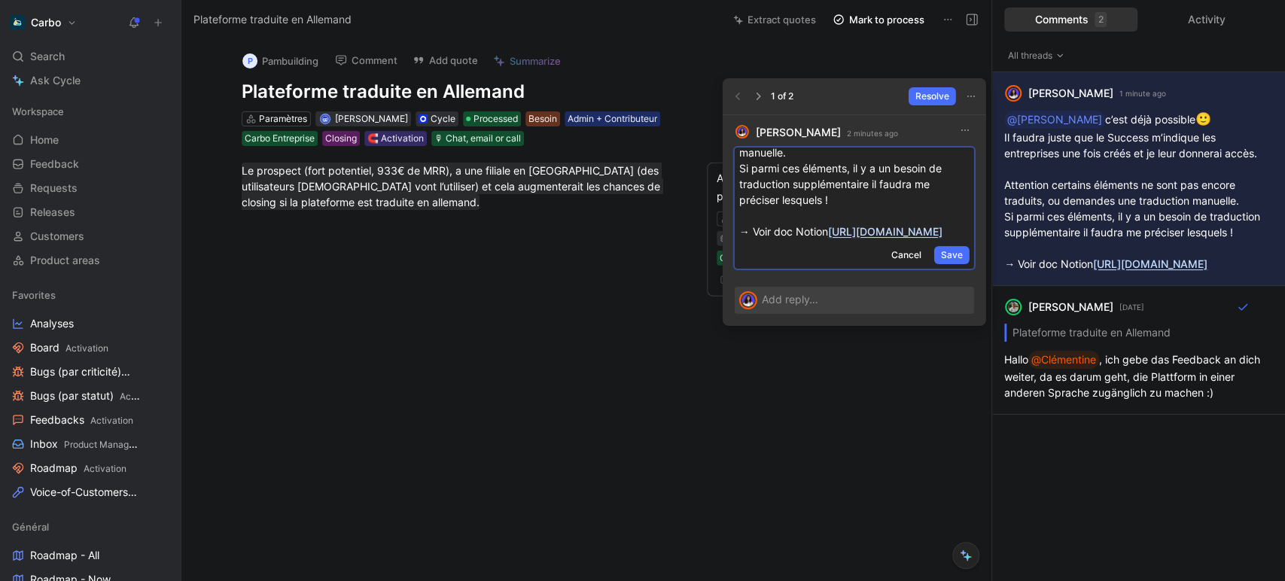
scroll to position [0, 0]
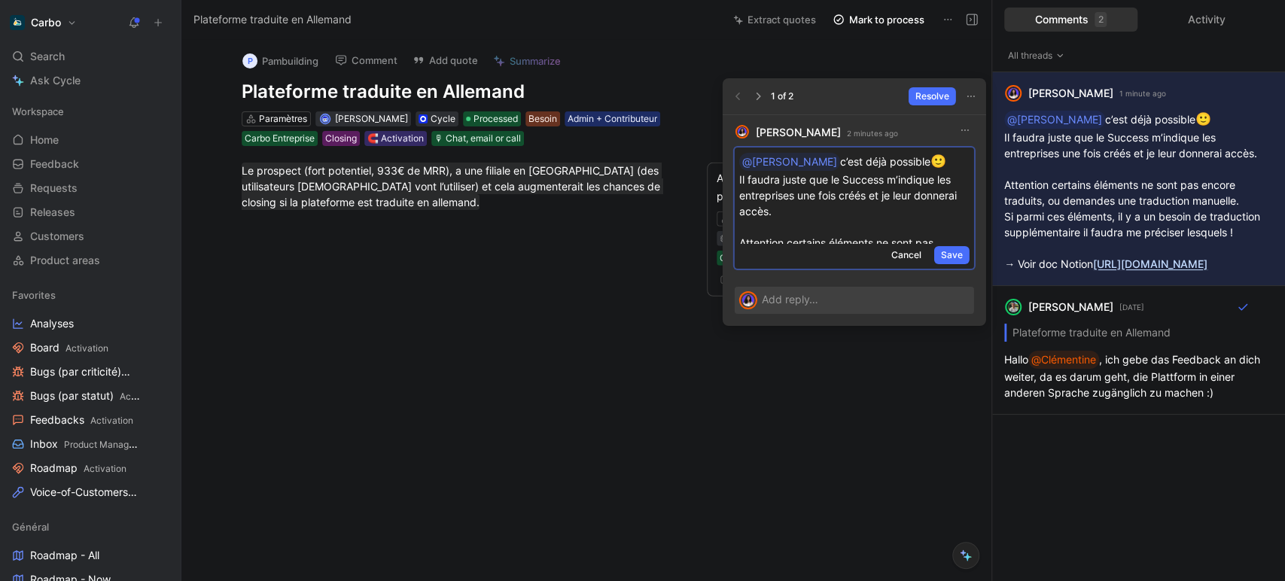
click at [862, 189] on p "@[PERSON_NAME] c’est déjà possible 🙂 Il faudra juste que le Success m’indique l…" at bounding box center [854, 256] width 230 height 209
click at [954, 256] on span "Save" at bounding box center [952, 255] width 22 height 15
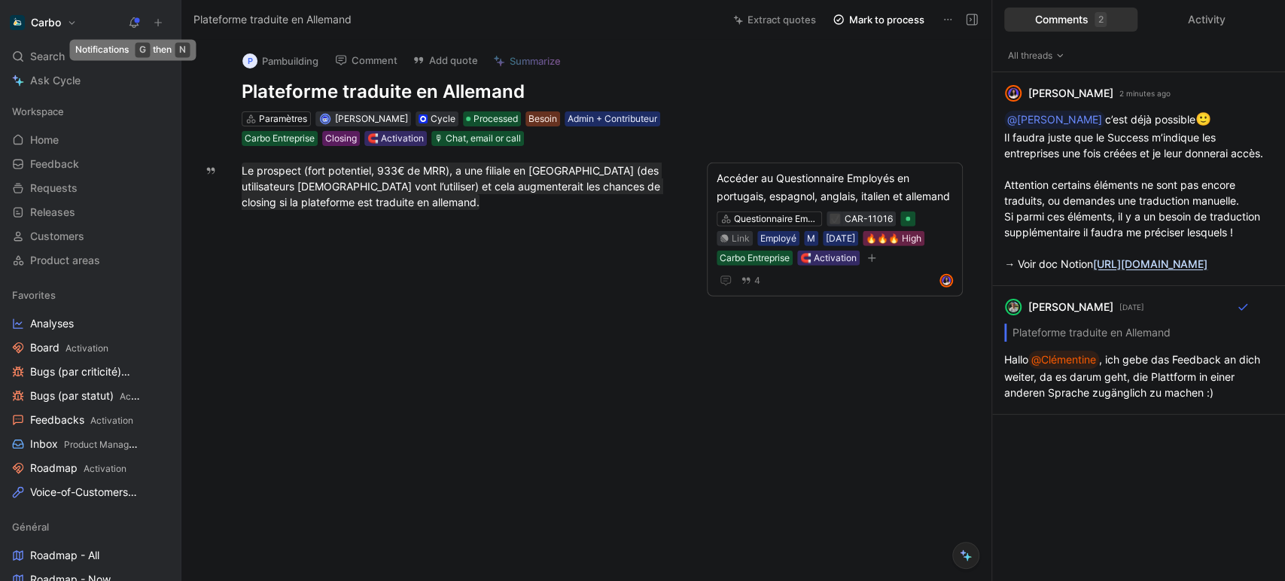
click at [132, 28] on icon at bounding box center [134, 23] width 12 height 12
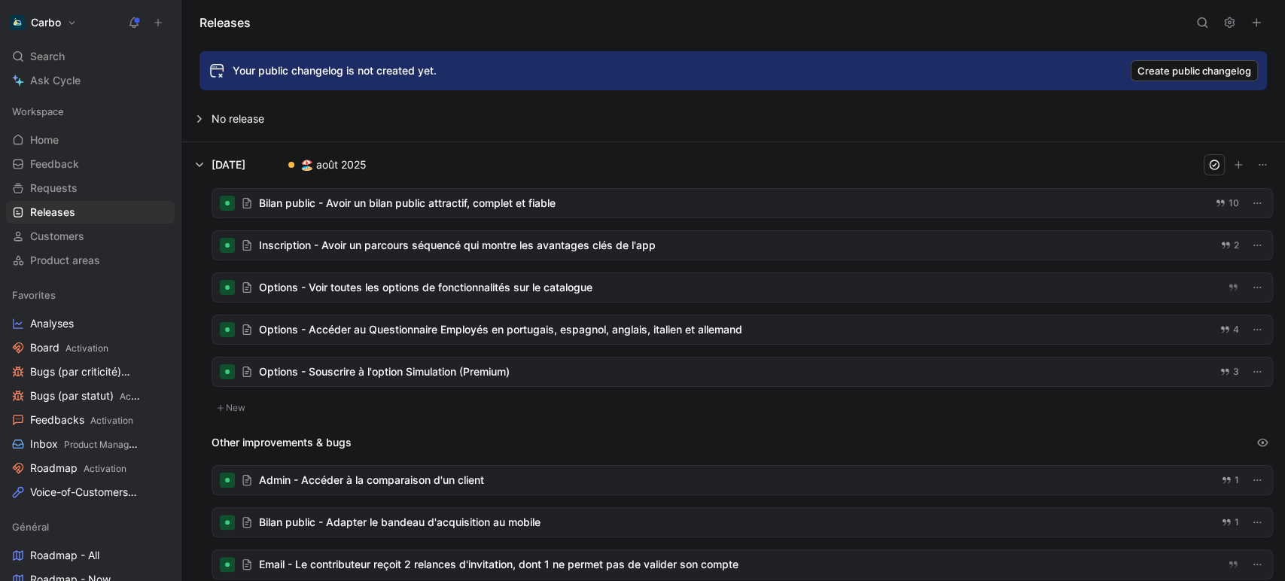
scroll to position [93, 0]
